Goal: Communication & Community: Share content

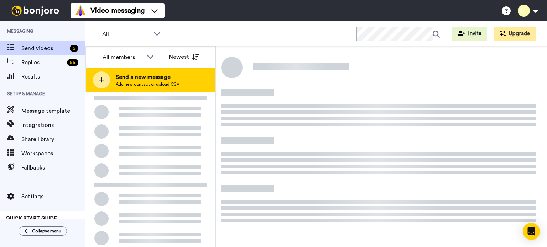
click at [137, 82] on span "Add new contact or upload CSV" at bounding box center [148, 85] width 64 height 6
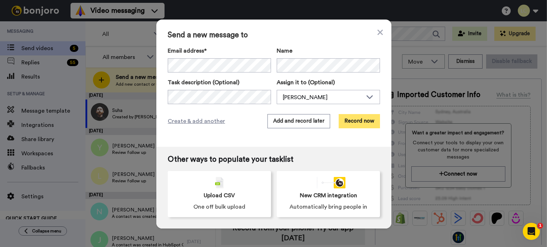
click at [352, 118] on button "Record now" at bounding box center [359, 121] width 41 height 14
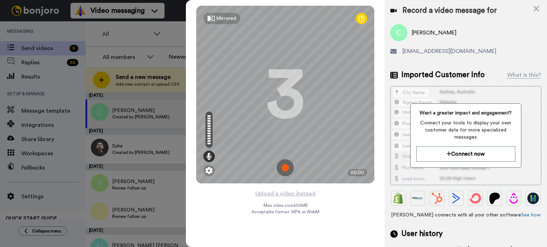
click at [284, 168] on img at bounding box center [285, 167] width 17 height 17
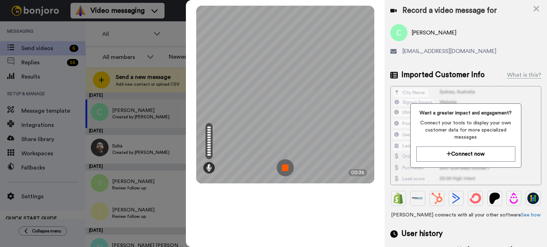
click at [282, 167] on img at bounding box center [285, 167] width 17 height 17
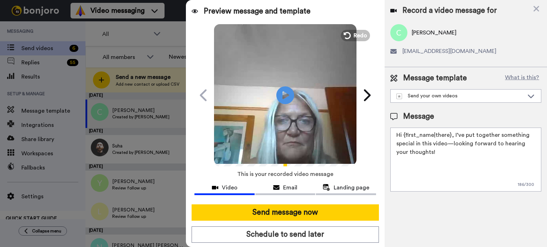
click at [173, 237] on div at bounding box center [273, 123] width 547 height 247
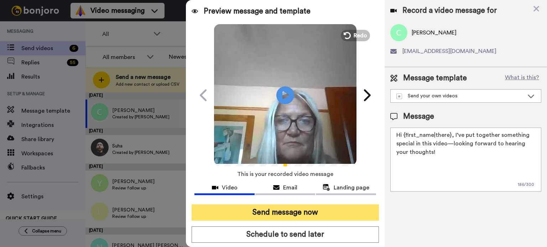
click at [275, 208] on button "Send message now" at bounding box center [285, 213] width 187 height 16
